Goal: Task Accomplishment & Management: Use online tool/utility

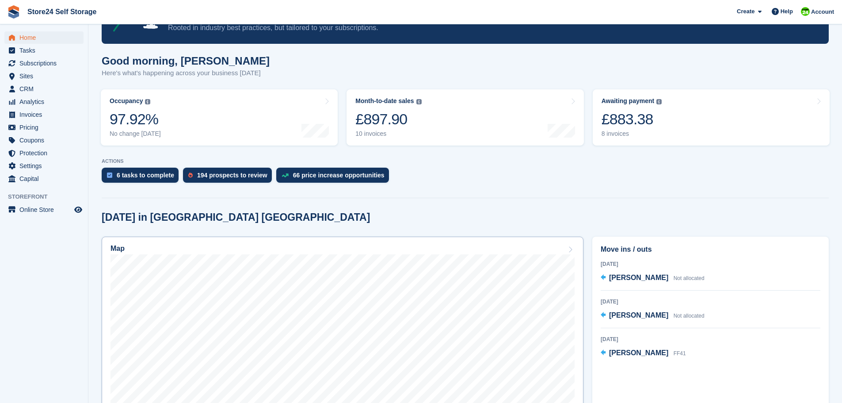
scroll to position [44, 0]
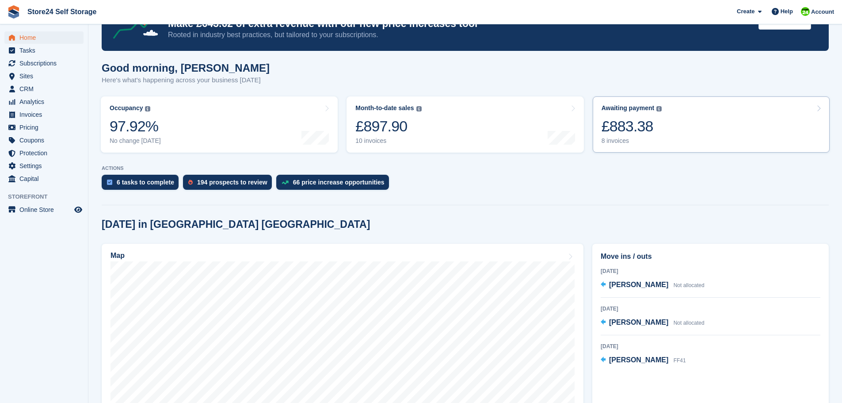
click at [621, 138] on div "8 invoices" at bounding box center [632, 141] width 61 height 8
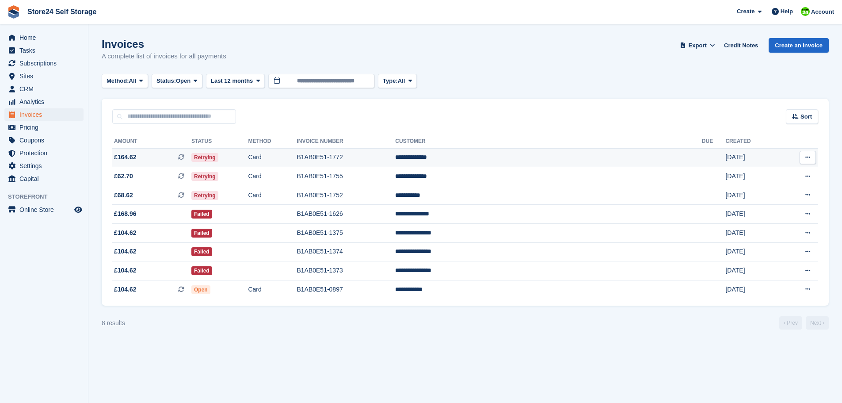
click at [395, 156] on td "B1AB0E51-1772" at bounding box center [346, 157] width 99 height 19
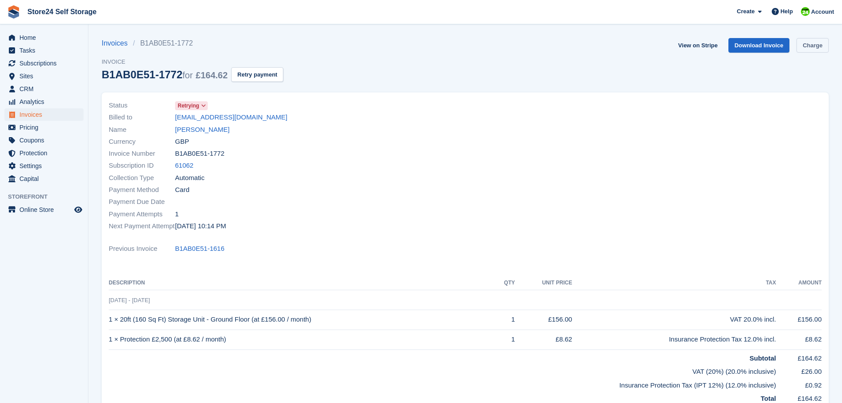
click at [809, 49] on link "Charge" at bounding box center [812, 45] width 32 height 15
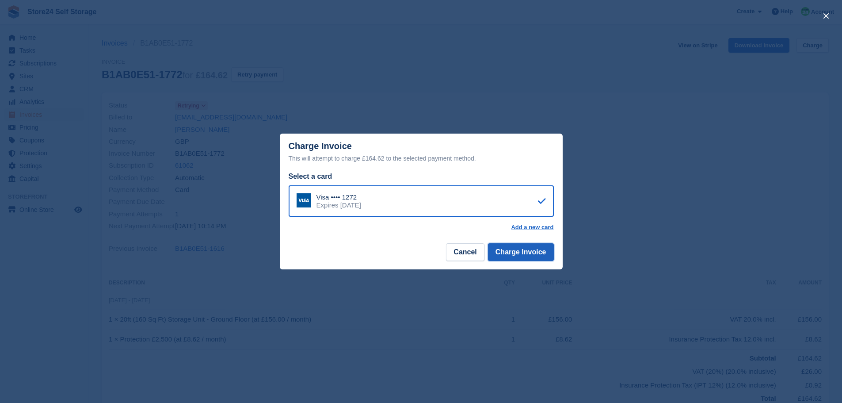
click at [503, 252] on button "Charge Invoice" at bounding box center [521, 252] width 66 height 18
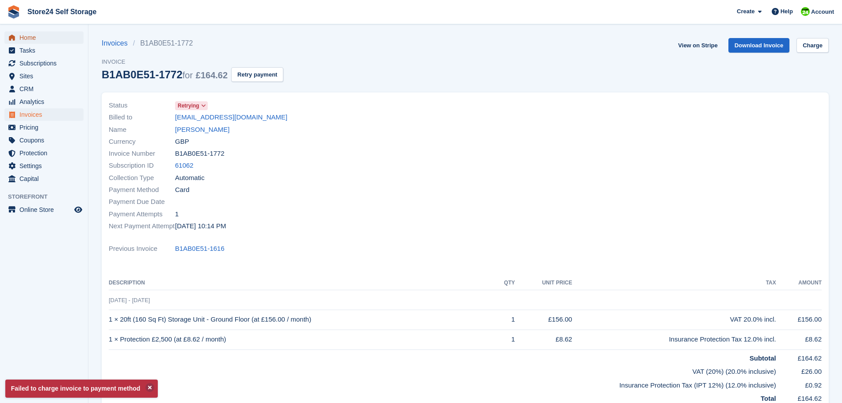
click at [30, 36] on span "Home" at bounding box center [45, 37] width 53 height 12
